Goal: Task Accomplishment & Management: Manage account settings

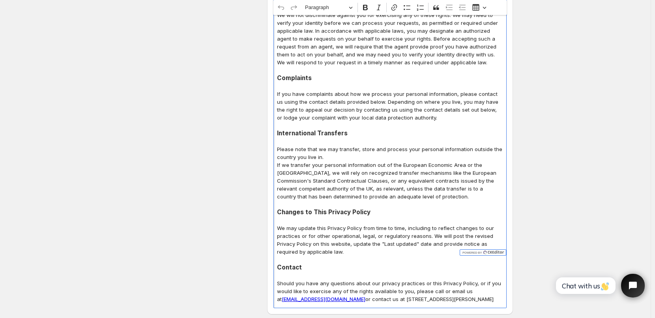
scroll to position [3837, 0]
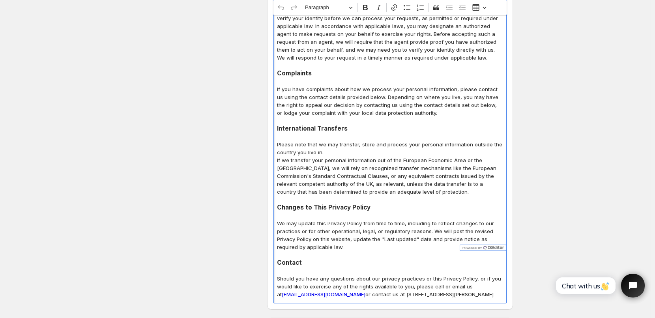
drag, startPoint x: 280, startPoint y: 65, endPoint x: 420, endPoint y: 240, distance: 224.7
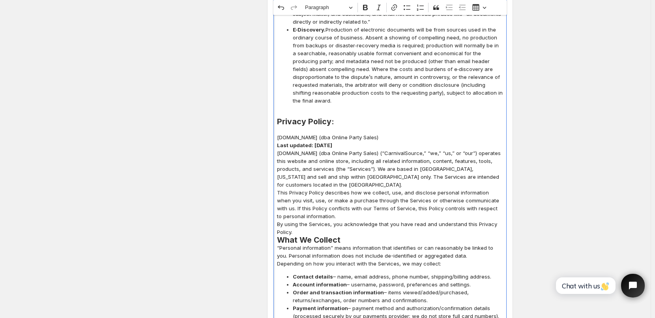
scroll to position [2082, 0]
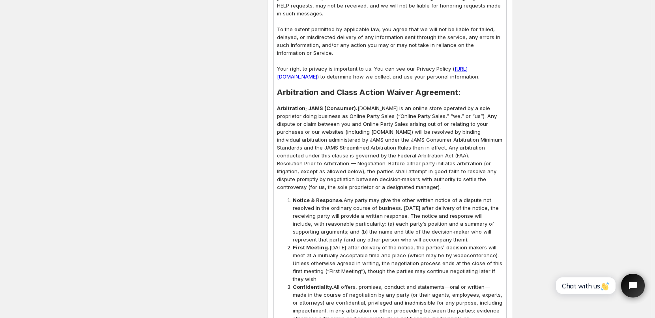
scroll to position [987, 0]
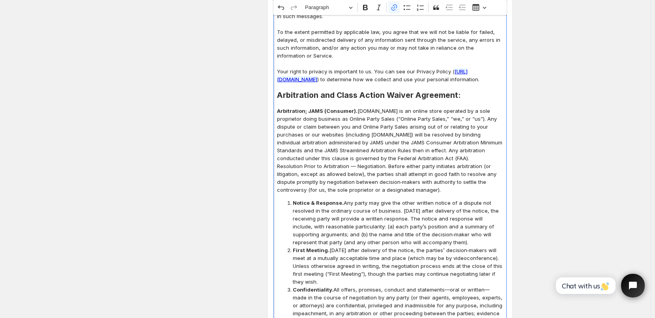
drag, startPoint x: 281, startPoint y: 71, endPoint x: 426, endPoint y: 72, distance: 144.8
click at [426, 72] on link "[URL][DOMAIN_NAME]" at bounding box center [372, 75] width 191 height 14
click at [397, 8] on icon "Editor toolbar" at bounding box center [394, 8] width 8 height 8
click at [364, 88] on icon "button" at bounding box center [360, 89] width 7 height 7
click at [295, 88] on input "[URL][DOMAIN_NAME]" at bounding box center [338, 89] width 92 height 12
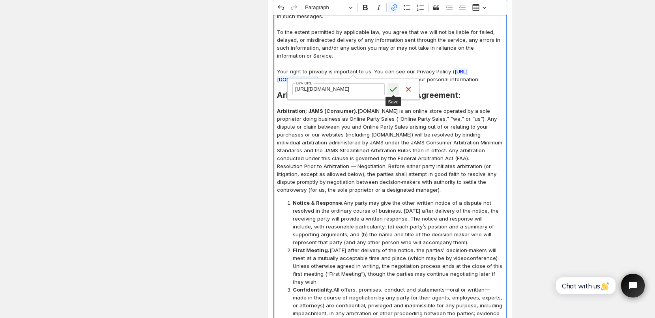
scroll to position [0, 46]
drag, startPoint x: 295, startPoint y: 88, endPoint x: 390, endPoint y: 90, distance: 95.1
click at [390, 90] on form "[URL][DOMAIN_NAME] Link URL Save Cancel" at bounding box center [353, 89] width 131 height 21
type input "[URL][DOMAIN_NAME]"
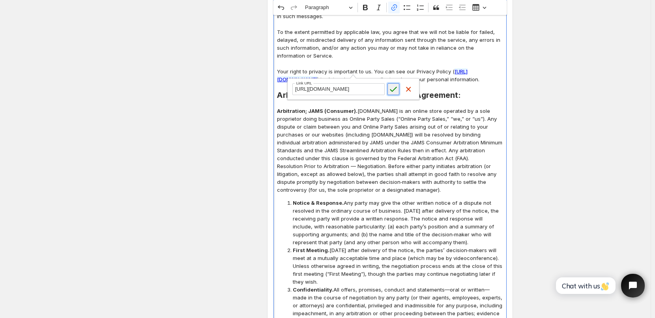
scroll to position [0, 0]
click at [395, 87] on icon "submit" at bounding box center [394, 89] width 8 height 8
click at [457, 60] on p "Editor editing area: main. Press Alt+0 for help." at bounding box center [390, 64] width 226 height 8
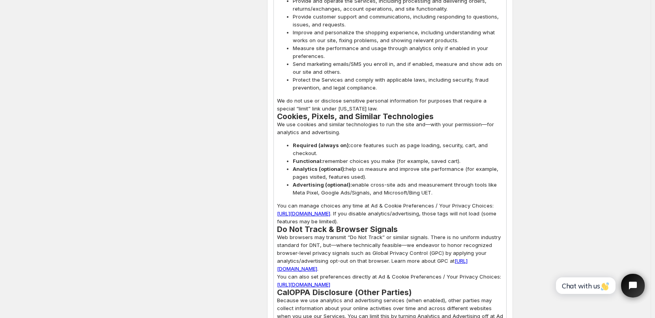
scroll to position [2605, 0]
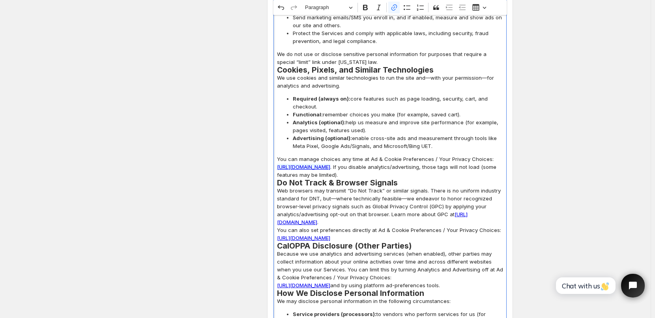
drag, startPoint x: 279, startPoint y: 127, endPoint x: 460, endPoint y: 126, distance: 181.1
click at [330, 164] on link "[URL][DOMAIN_NAME]" at bounding box center [303, 167] width 53 height 6
click at [466, 179] on h2 "Do Not Track & Browser Signals" at bounding box center [390, 183] width 226 height 8
drag, startPoint x: 279, startPoint y: 128, endPoint x: 461, endPoint y: 125, distance: 181.6
click at [461, 155] on p "You can manage choices any time at Ad & Cookie Preferences / Your Privacy Choic…" at bounding box center [390, 167] width 226 height 24
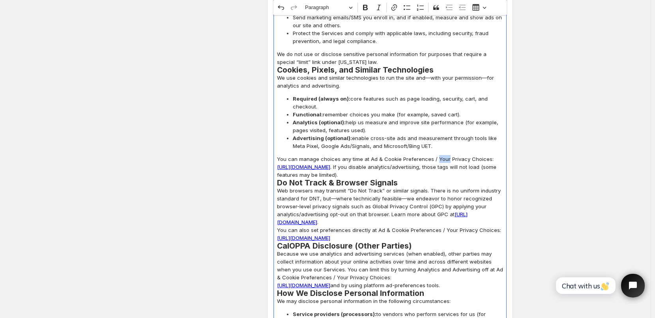
drag, startPoint x: 436, startPoint y: 119, endPoint x: 446, endPoint y: 119, distance: 9.9
click at [446, 155] on p "You can manage choices any time at Ad & Cookie Preferences / Your Privacy Choic…" at bounding box center [390, 167] width 226 height 24
drag, startPoint x: 280, startPoint y: 127, endPoint x: 460, endPoint y: 126, distance: 180.4
click at [460, 155] on p "You can manage choices any time at Ad & Cookie Preferences / More Privacy Choic…" at bounding box center [390, 167] width 226 height 24
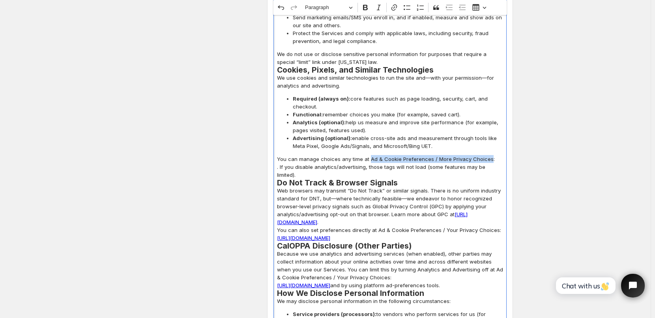
drag, startPoint x: 371, startPoint y: 119, endPoint x: 487, endPoint y: 117, distance: 116.4
click at [487, 155] on p "You can manage choices any time at Ad & Cookie Preferences / More Privacy Choic…" at bounding box center [390, 167] width 226 height 24
click at [395, 7] on icon "Editor toolbar" at bounding box center [394, 7] width 6 height 6
drag, startPoint x: 429, startPoint y: 136, endPoint x: 324, endPoint y: 142, distance: 105.2
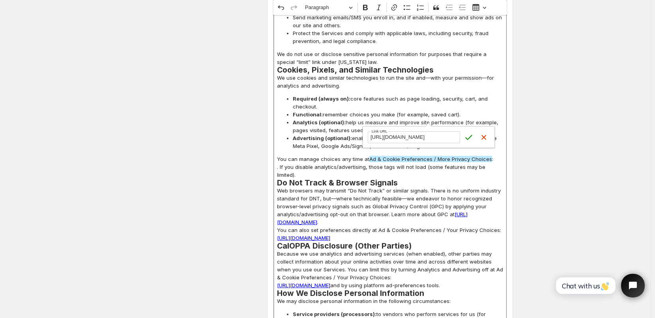
type input "#cstkOpener"
click at [468, 136] on icon "submit" at bounding box center [469, 137] width 8 height 8
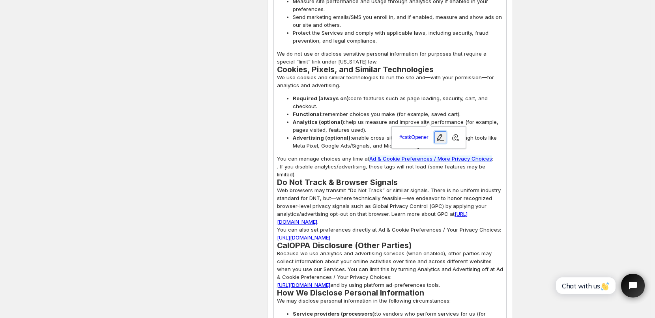
click at [440, 139] on icon "button" at bounding box center [440, 137] width 7 height 7
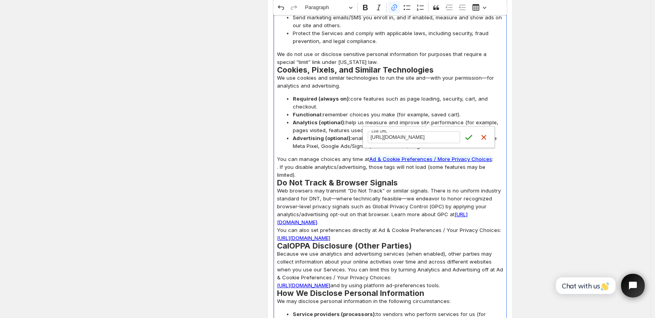
scroll to position [0, 77]
type input "[URL][DOMAIN_NAME]"
click at [468, 138] on icon "submit" at bounding box center [469, 137] width 8 height 8
click at [502, 134] on span "Advertising (optional): enable cross-site ads and measurement through tools lik…" at bounding box center [398, 142] width 210 height 16
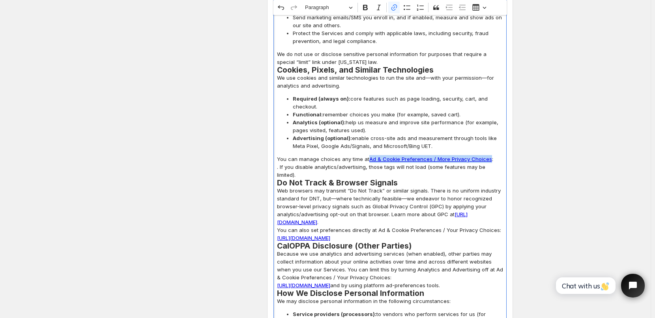
drag, startPoint x: 369, startPoint y: 120, endPoint x: 487, endPoint y: 122, distance: 117.6
click at [487, 156] on link "Ad & Cookie Preferences / More Privacy Choices" at bounding box center [430, 159] width 123 height 6
copy link "Ad & Cookie Preferences / More Privacy Choices"
drag, startPoint x: 279, startPoint y: 191, endPoint x: 336, endPoint y: 191, distance: 57.2
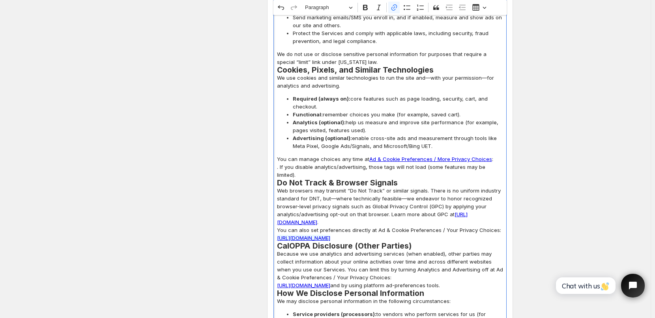
click at [330, 235] on link "[URL][DOMAIN_NAME]" at bounding box center [303, 238] width 53 height 6
click at [496, 187] on p "Web browsers may transmit “Do Not Track” or similar signals. There is no unifor…" at bounding box center [390, 206] width 226 height 39
drag, startPoint x: 376, startPoint y: 183, endPoint x: 461, endPoint y: 191, distance: 84.4
click at [461, 226] on p "You can also set preferences directly at Ad & Cookie Preferences / Your Privacy…" at bounding box center [390, 234] width 226 height 16
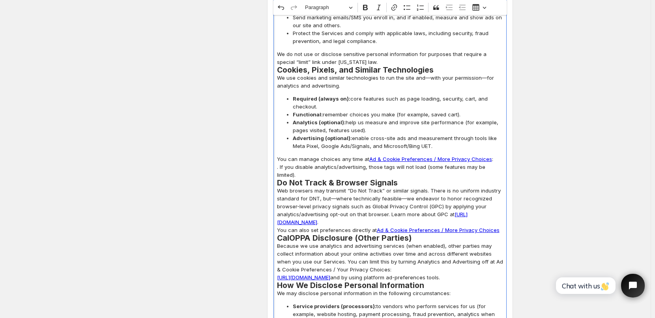
drag, startPoint x: 480, startPoint y: 215, endPoint x: 460, endPoint y: 229, distance: 24.5
click at [460, 242] on p "Because we use analytics and advertising services (when enabled), other parties…" at bounding box center [390, 261] width 226 height 39
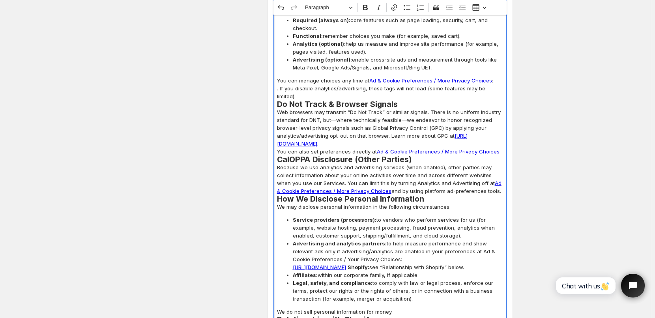
scroll to position [2684, 0]
drag, startPoint x: 459, startPoint y: 205, endPoint x: 476, endPoint y: 218, distance: 20.8
click at [476, 239] on span "Advertising and analytics partners: to help measure performance and show releva…" at bounding box center [398, 255] width 210 height 32
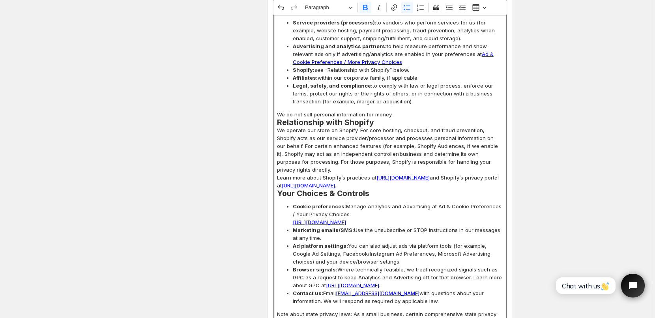
scroll to position [2881, 0]
drag, startPoint x: 438, startPoint y: 159, endPoint x: 476, endPoint y: 175, distance: 40.5
click at [476, 202] on span "Cookie preferences: Manage Analytics and Advertising at Ad & Cookie Preferences…" at bounding box center [398, 214] width 210 height 24
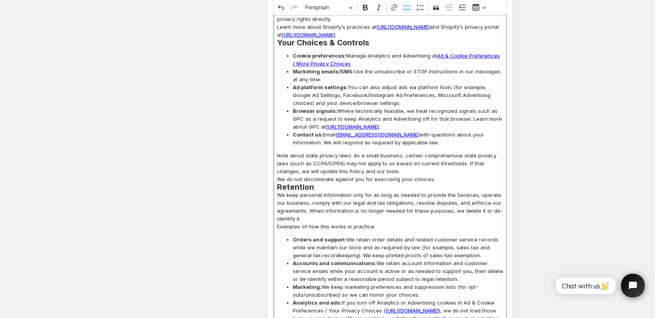
scroll to position [3078, 0]
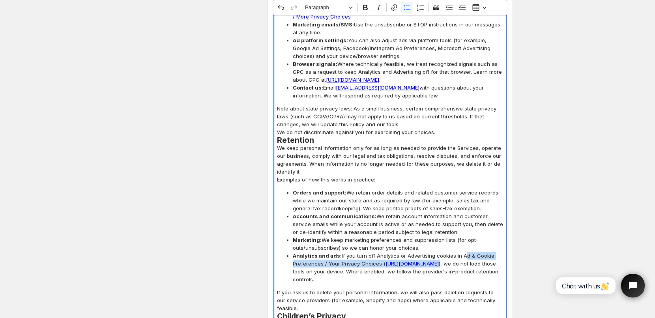
drag, startPoint x: 464, startPoint y: 208, endPoint x: 367, endPoint y: 226, distance: 98.0
click at [367, 252] on span "Analytics and ads: If you turn off Analytics or Advertising cookies in Ad & Coo…" at bounding box center [398, 268] width 210 height 32
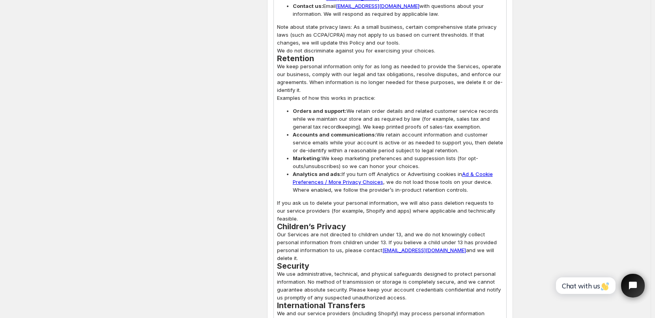
scroll to position [3157, 0]
